Goal: Use online tool/utility

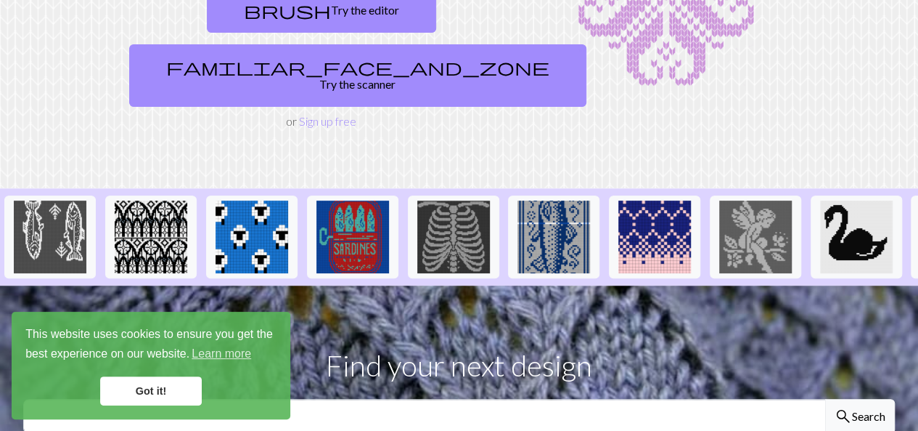
scroll to position [196, 0]
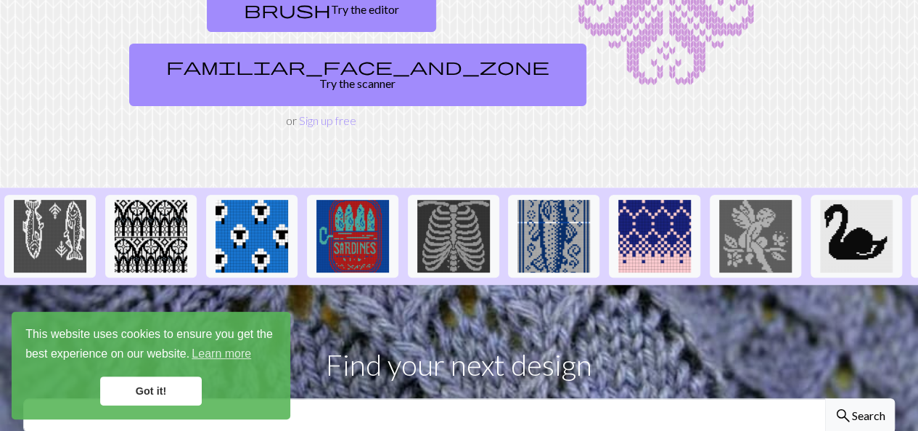
click at [181, 380] on link "Got it!" at bounding box center [151, 390] width 102 height 29
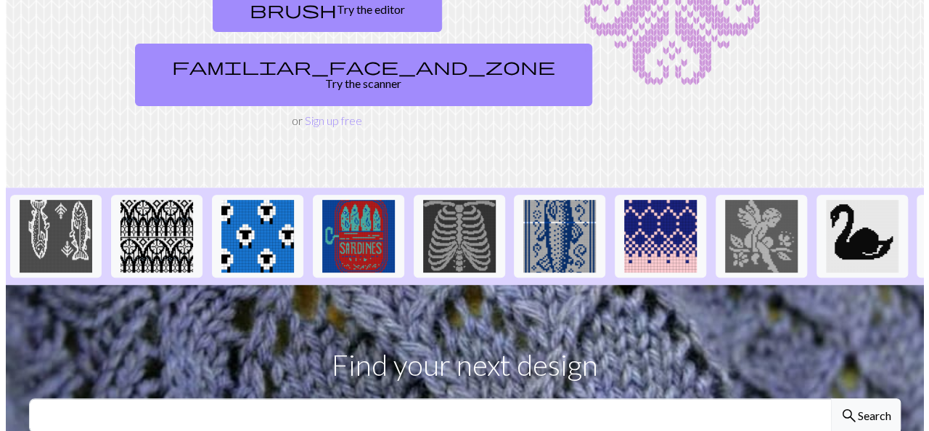
scroll to position [0, 0]
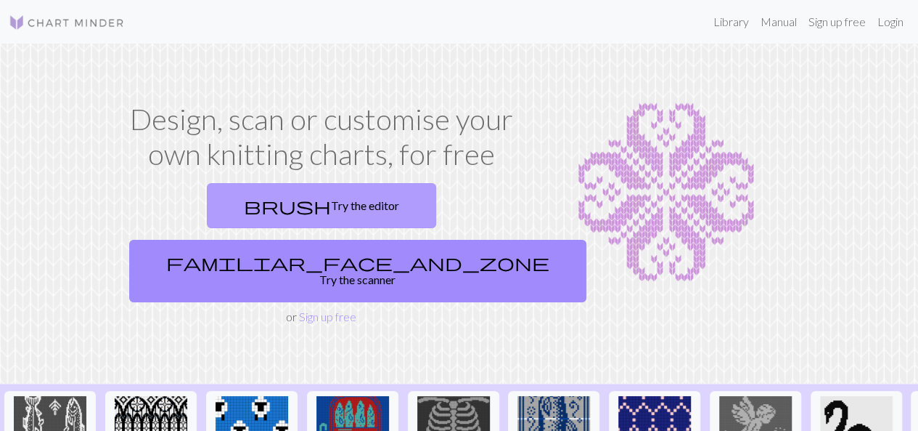
click at [240, 203] on link "brush Try the editor" at bounding box center [321, 205] width 229 height 45
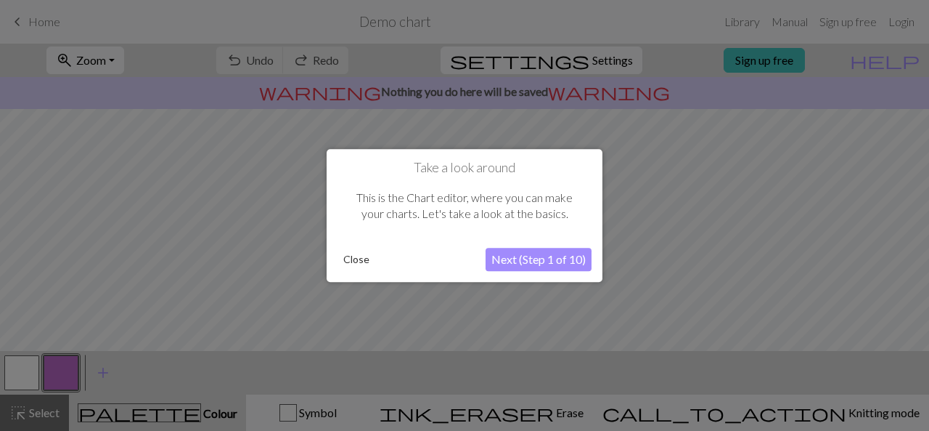
click at [545, 266] on button "Next (Step 1 of 10)" at bounding box center [539, 259] width 106 height 23
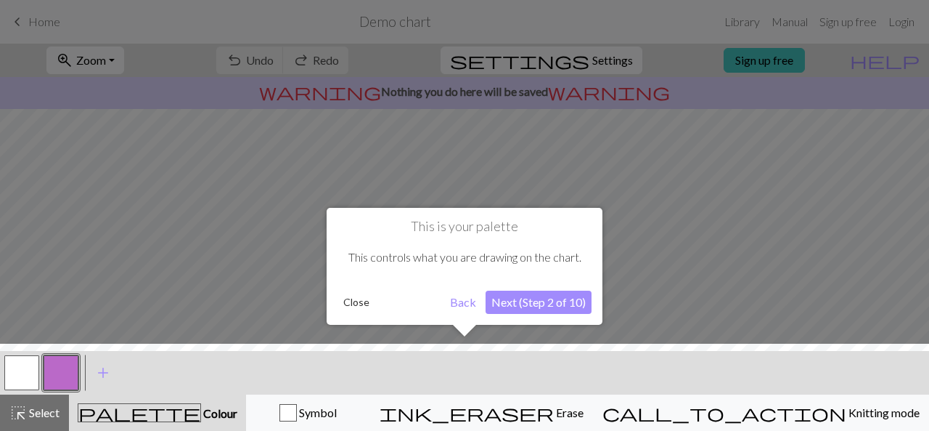
click at [520, 308] on button "Next (Step 2 of 10)" at bounding box center [539, 301] width 106 height 23
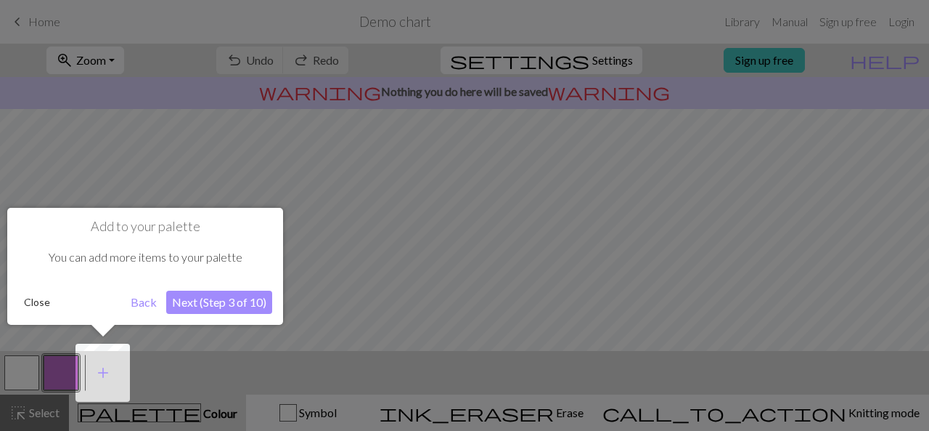
click at [224, 301] on button "Next (Step 3 of 10)" at bounding box center [219, 301] width 106 height 23
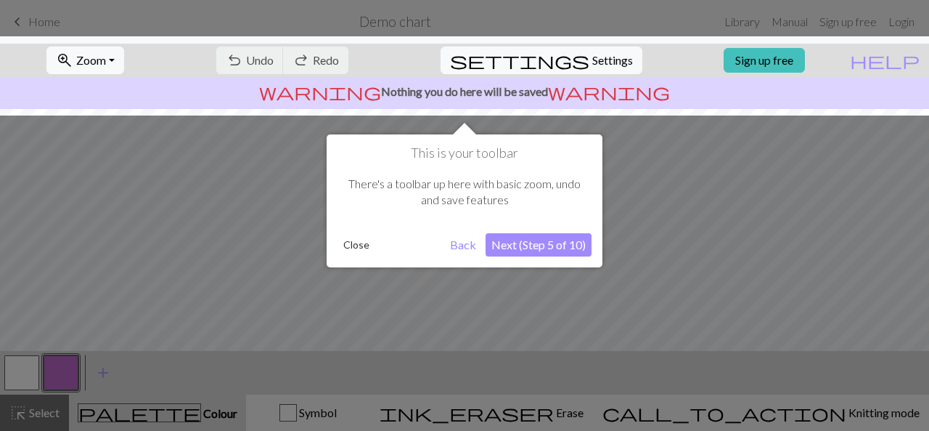
click at [559, 243] on button "Next (Step 5 of 10)" at bounding box center [539, 244] width 106 height 23
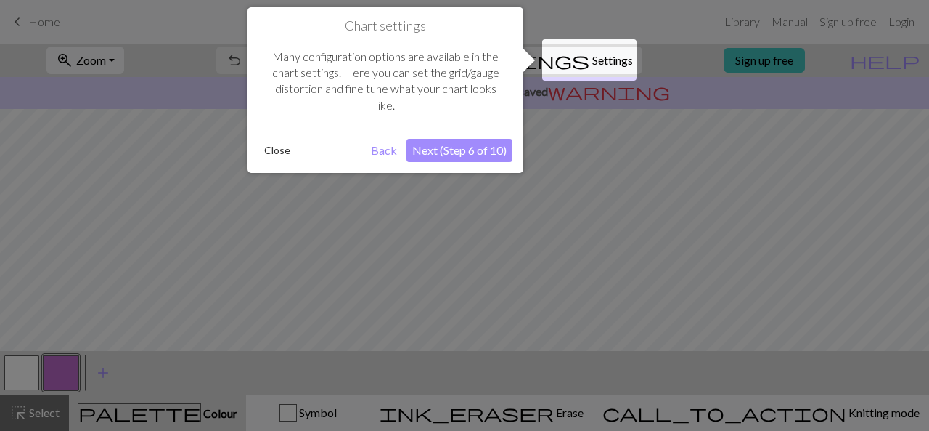
click at [463, 148] on button "Next (Step 6 of 10)" at bounding box center [460, 150] width 106 height 23
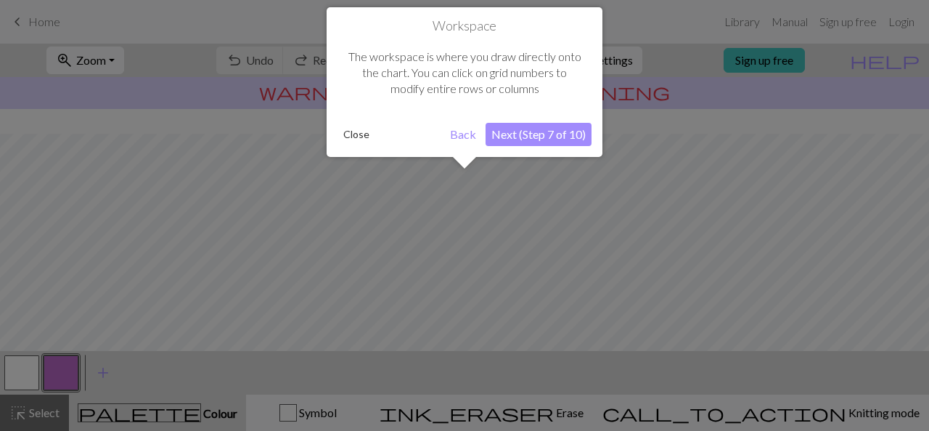
scroll to position [86, 0]
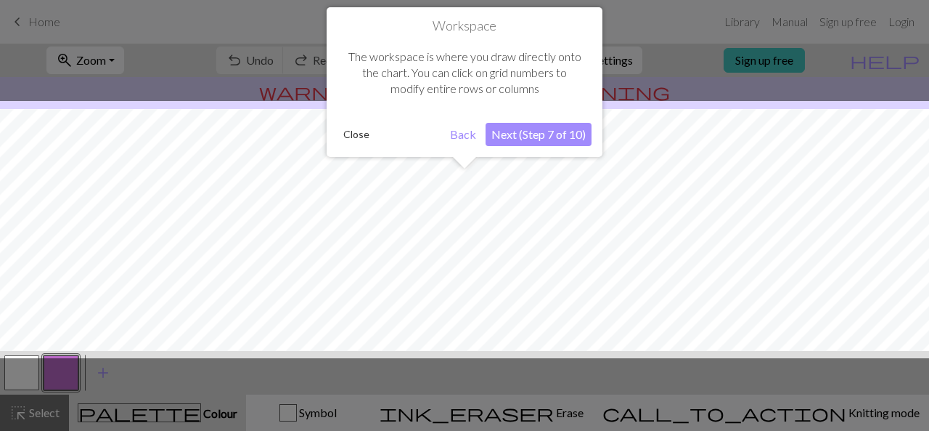
click at [511, 136] on button "Next (Step 7 of 10)" at bounding box center [539, 134] width 106 height 23
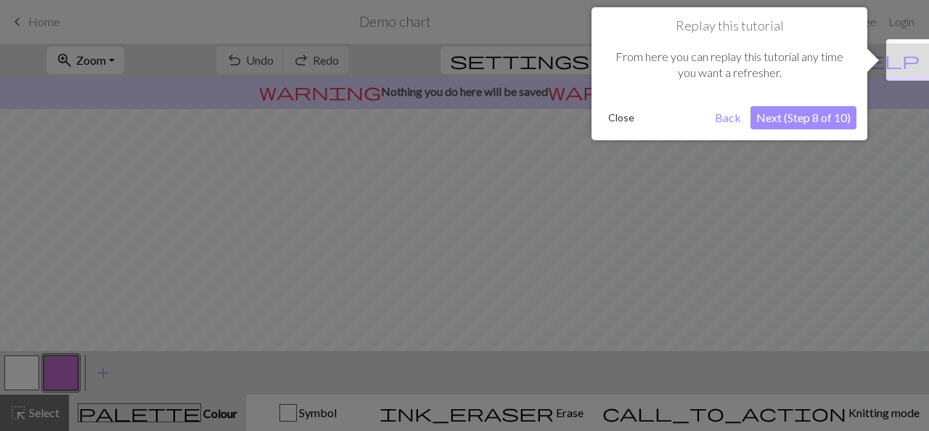
click at [794, 126] on button "Next (Step 8 of 10)" at bounding box center [804, 117] width 106 height 23
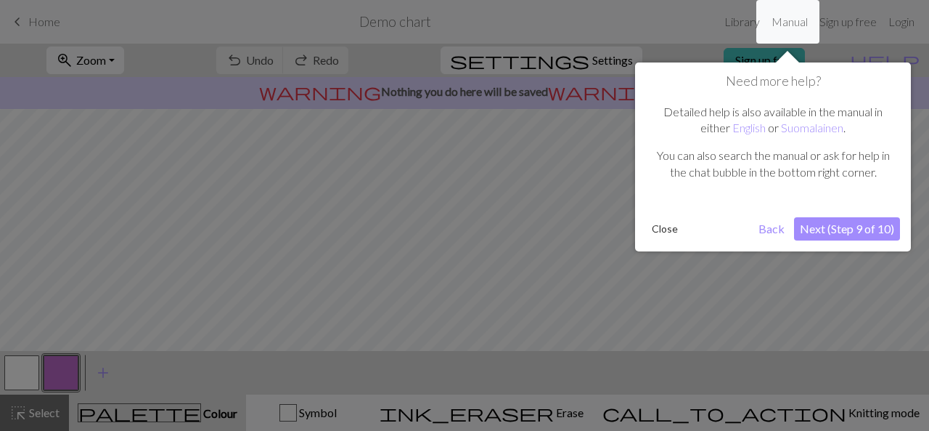
click at [836, 230] on button "Next (Step 9 of 10)" at bounding box center [847, 228] width 106 height 23
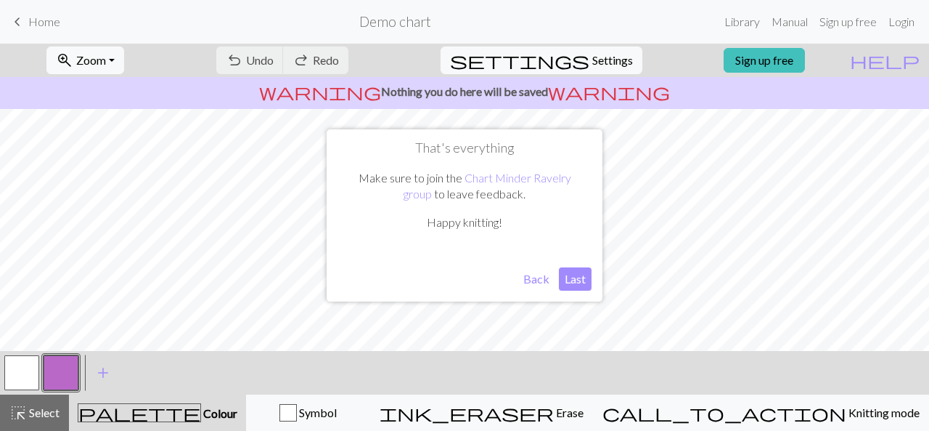
click at [574, 279] on button "Last" at bounding box center [575, 278] width 33 height 23
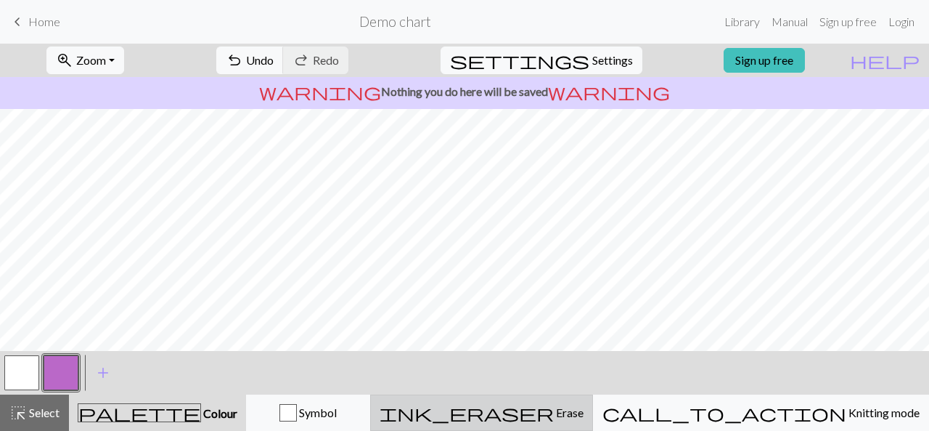
click at [554, 415] on span "ink_eraser" at bounding box center [467, 412] width 174 height 20
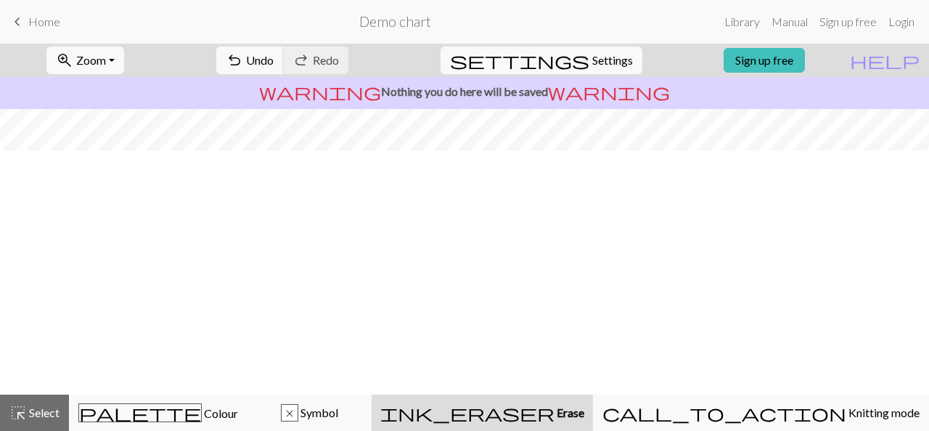
scroll to position [0, 0]
